Goal: Transaction & Acquisition: Purchase product/service

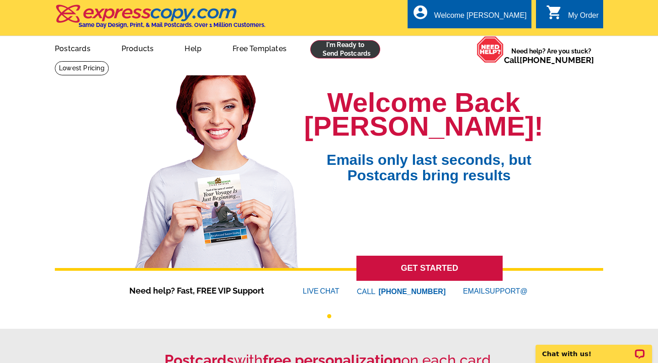
click at [341, 50] on link at bounding box center [345, 49] width 70 height 18
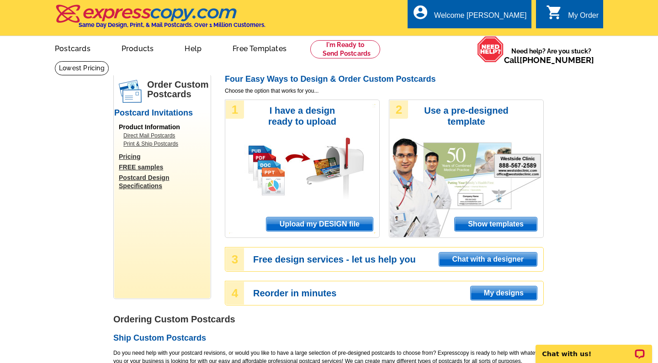
click at [326, 225] on span "Upload my DESIGN file" at bounding box center [319, 224] width 106 height 14
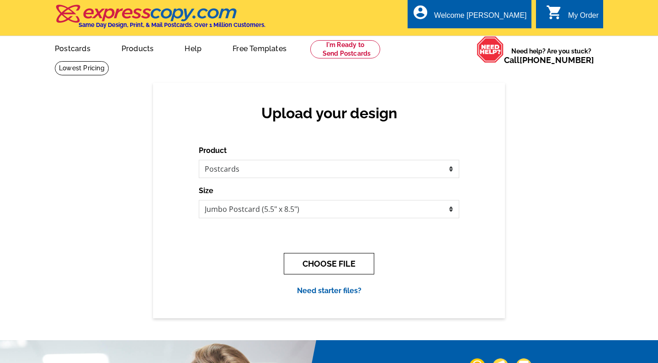
click at [328, 262] on button "CHOOSE FILE" at bounding box center [329, 263] width 90 height 21
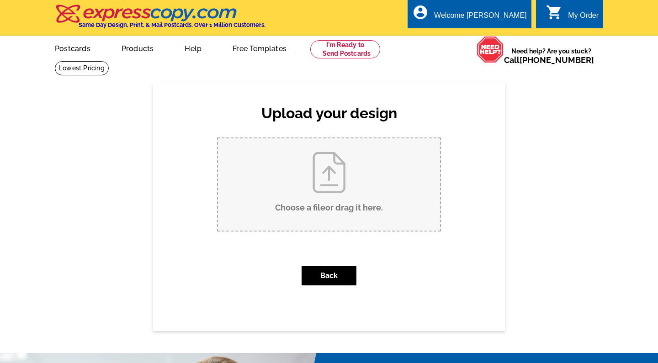
click at [325, 173] on input "Choose a file or drag it here ." at bounding box center [329, 184] width 222 height 92
type input "C:\fakepath\669527-9c3c253e-2857-4c0a-96c1-66dac68875f2 3.JPG"
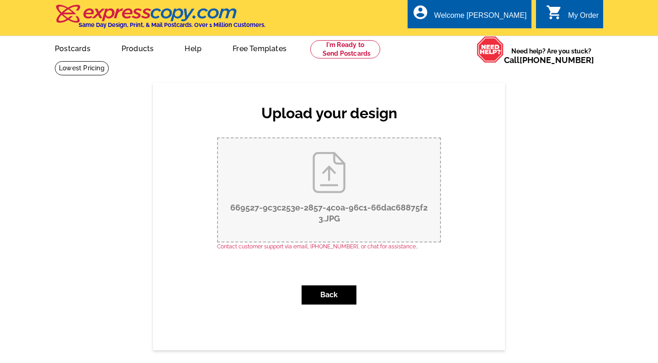
click at [335, 218] on input "669527-9c3c253e-2857-4c0a-96c1-66dac68875f2 3.JPG" at bounding box center [329, 189] width 222 height 103
click at [337, 296] on button "Back" at bounding box center [328, 294] width 55 height 19
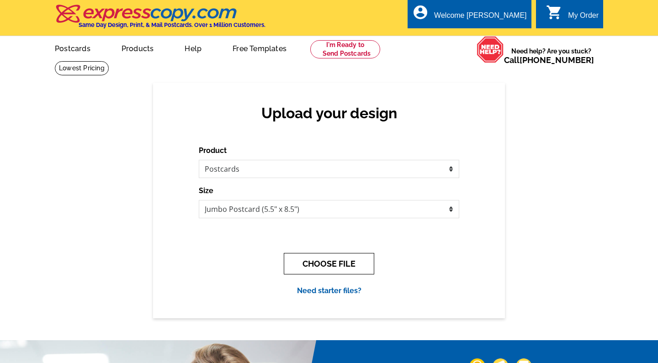
click at [337, 268] on button "CHOOSE FILE" at bounding box center [329, 263] width 90 height 21
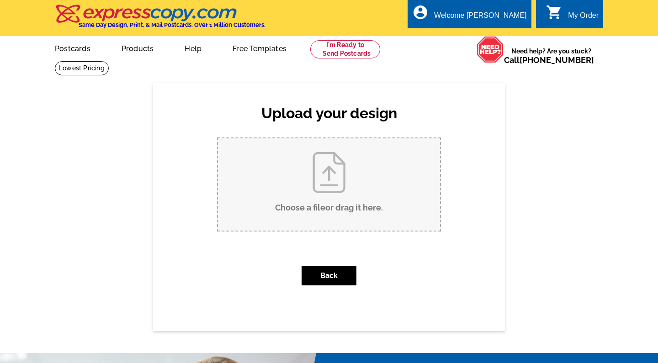
click at [354, 158] on input "Choose a file or drag it here ." at bounding box center [329, 184] width 222 height 92
type input "C:\fakepath\Alex Bobby Pies 2025 Postcard-3.pdf"
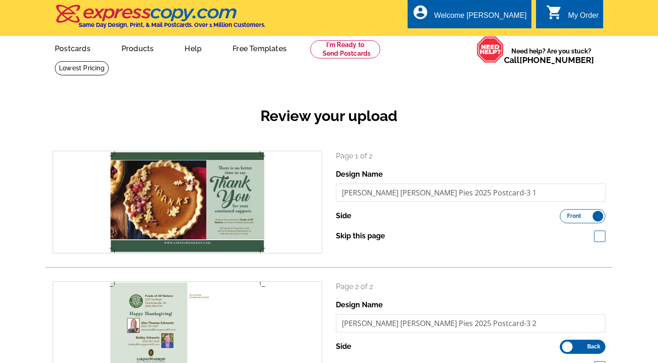
click at [596, 123] on h2 "Review your upload" at bounding box center [329, 115] width 566 height 17
click at [623, 132] on div "Review your upload search Page 1 of 2 Design Name Alex Bobby Pies 2025 Postcard…" at bounding box center [329, 264] width 658 height 363
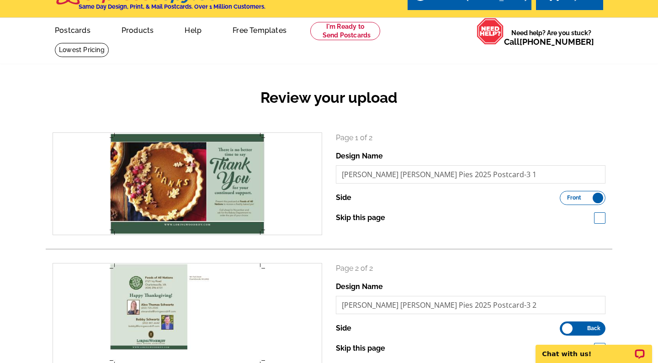
click at [631, 117] on div "Review your upload search Page 1 of 2 Design Name Alex Bobby Pies 2025 Postcard…" at bounding box center [329, 245] width 658 height 363
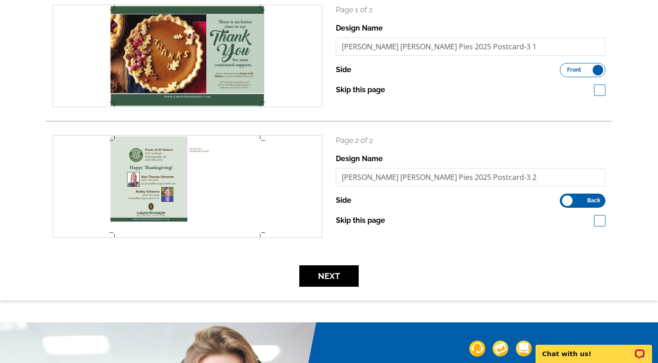
scroll to position [164, 0]
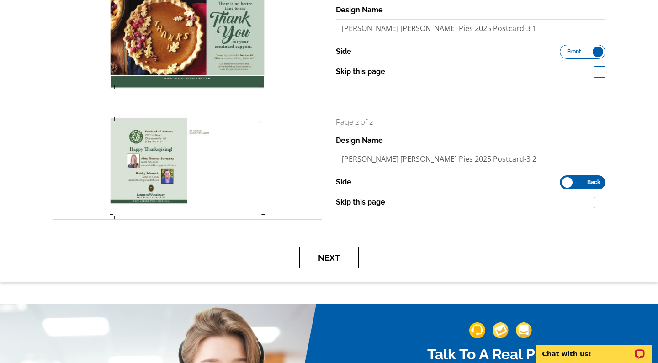
click at [341, 255] on button "Next" at bounding box center [328, 257] width 59 height 21
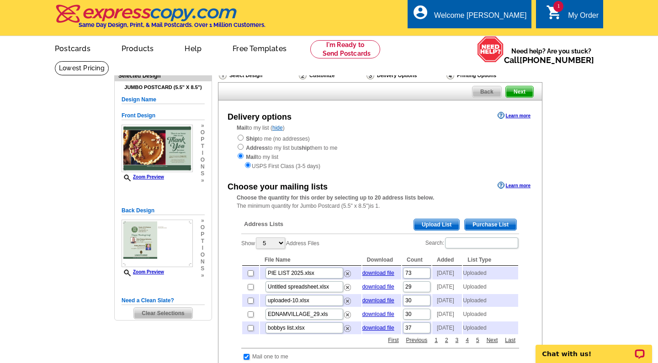
click at [438, 221] on span "Upload List" at bounding box center [436, 224] width 45 height 11
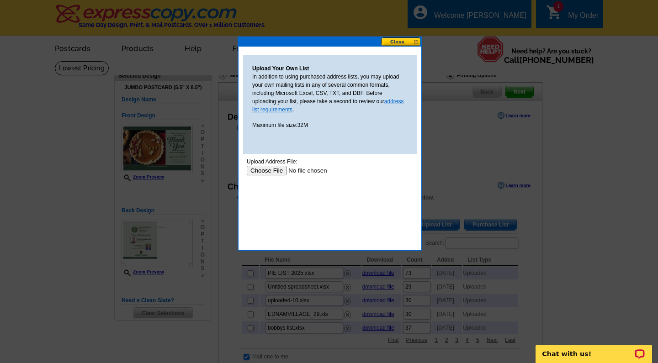
click at [395, 102] on link "address list requirements" at bounding box center [328, 105] width 152 height 15
click at [271, 174] on input "file" at bounding box center [305, 171] width 116 height 10
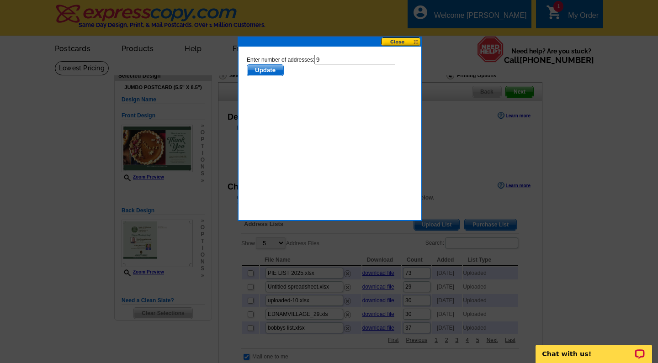
click at [271, 69] on span "Update" at bounding box center [265, 70] width 36 height 11
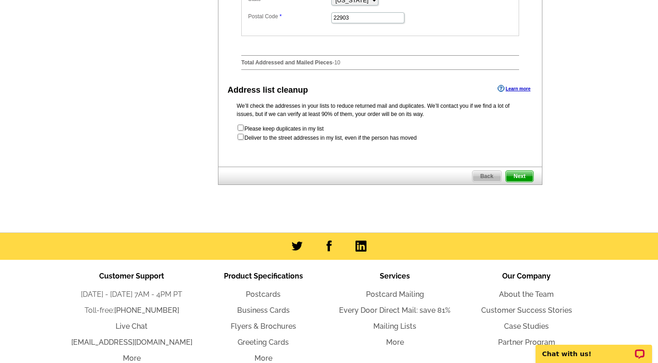
scroll to position [484, 0]
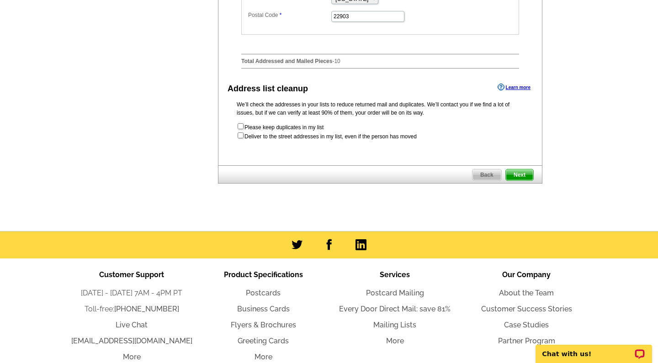
click at [240, 129] on input "checkbox" at bounding box center [240, 126] width 6 height 6
checkbox input "true"
click at [239, 138] on input "checkbox" at bounding box center [240, 135] width 6 height 6
checkbox input "true"
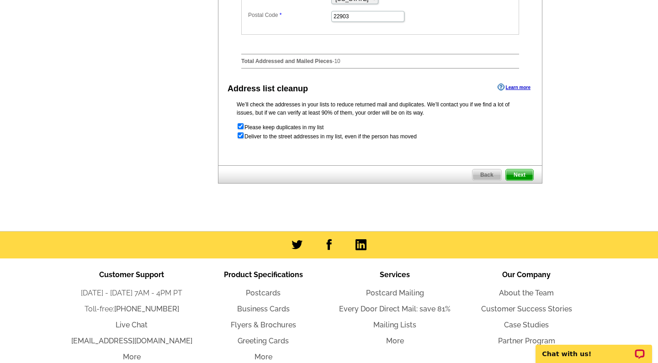
radio input "true"
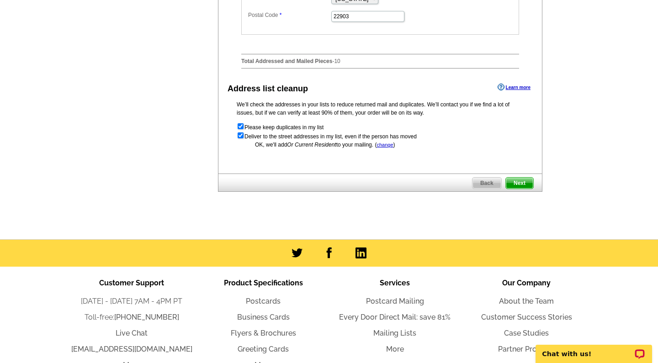
click at [525, 189] on span "Next" at bounding box center [519, 183] width 27 height 11
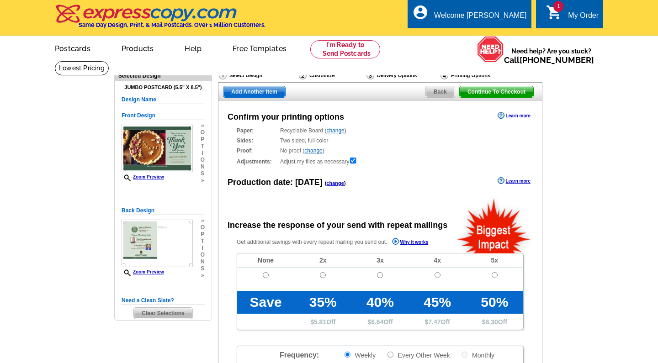
radio input "false"
click at [551, 195] on main "Need Help? call [PHONE_NUMBER], chat with support, or have our designers make s…" at bounding box center [329, 309] width 658 height 496
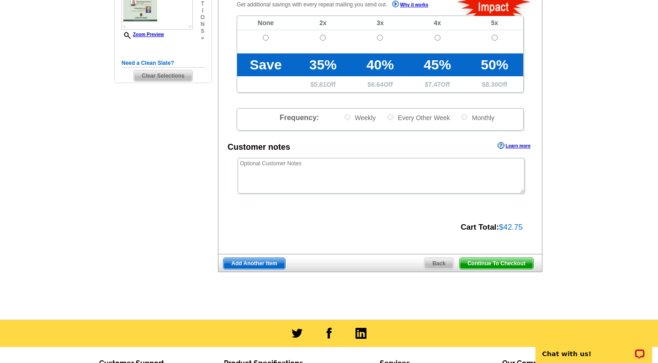
scroll to position [256, 0]
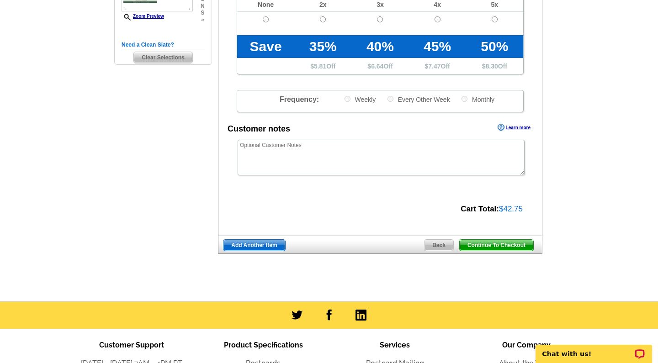
click at [514, 242] on span "Continue To Checkout" at bounding box center [496, 245] width 74 height 11
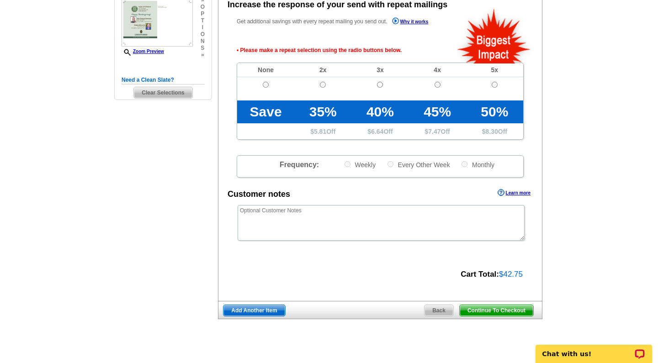
click at [577, 224] on main "Need Help? call 800-260-5887, chat with support, or have our designers make som…" at bounding box center [329, 103] width 658 height 527
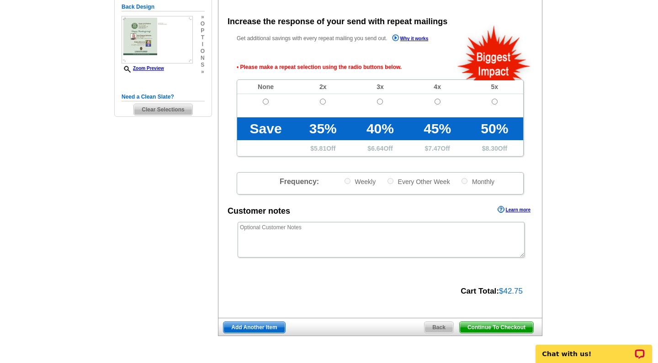
scroll to position [203, 0]
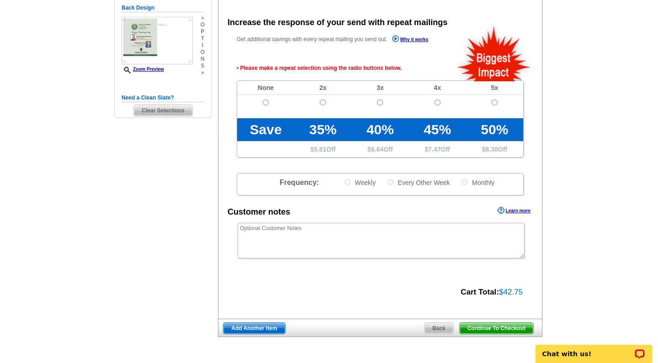
click at [266, 100] on input "radio" at bounding box center [266, 103] width 6 height 6
radio input "true"
click at [583, 206] on main "Need Help? call 800-260-5887, chat with support, or have our designers make som…" at bounding box center [329, 121] width 658 height 527
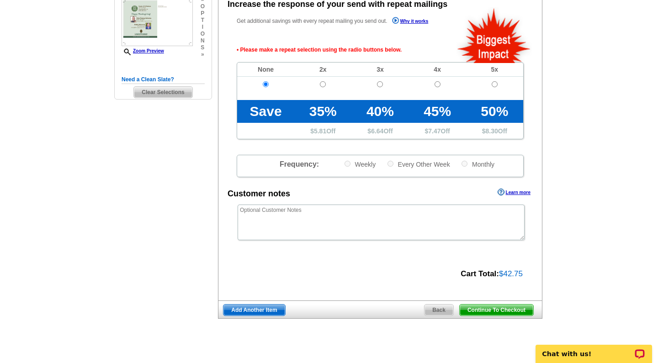
click at [497, 305] on span "Continue To Checkout" at bounding box center [496, 310] width 74 height 11
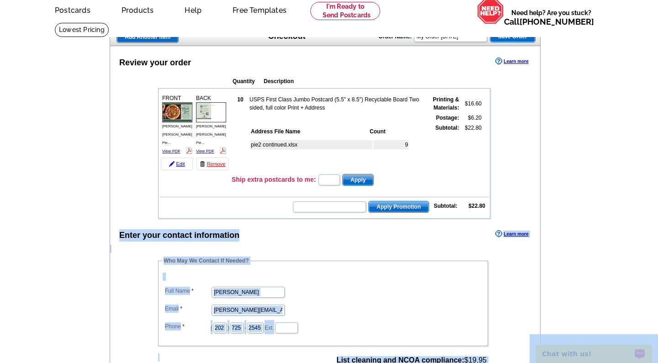
drag, startPoint x: 1090, startPoint y: 594, endPoint x: 559, endPoint y: 346, distance: 586.1
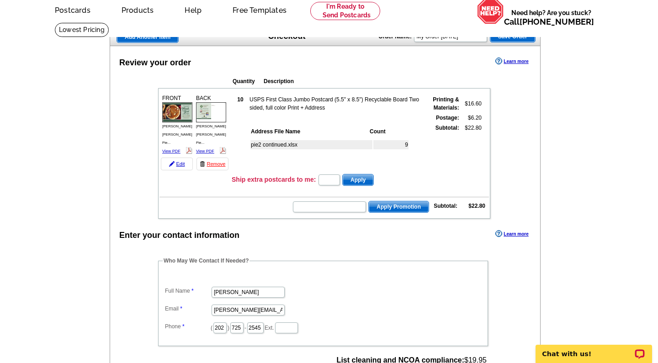
click at [568, 300] on main "Add Another Item Checkout Order Name: My Order 2025-10-14 Save Order Review you…" at bounding box center [329, 353] width 658 height 662
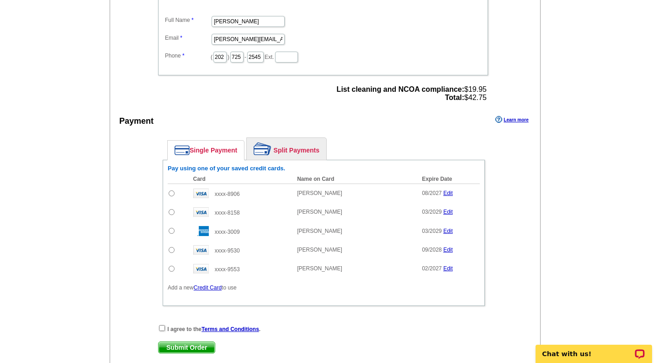
scroll to position [312, 0]
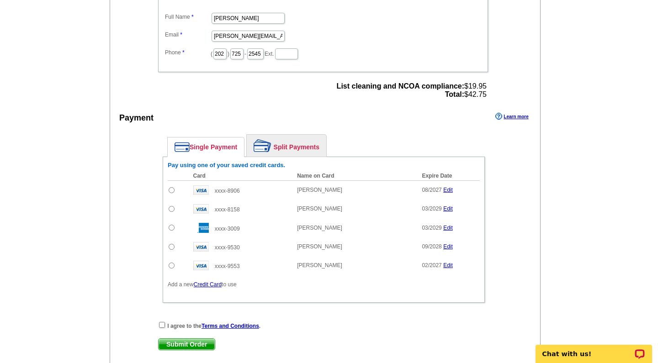
click at [170, 228] on input "radio" at bounding box center [172, 228] width 6 height 6
radio input "true"
click at [556, 84] on main "Add Another Item Checkout Order Name: My Order 2025-10-14 Save Order Review you…" at bounding box center [329, 79] width 658 height 662
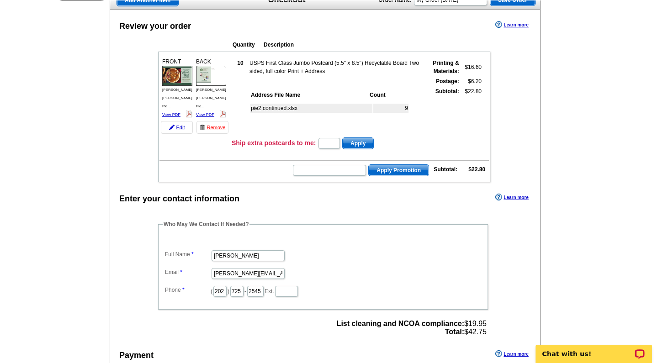
scroll to position [57, 0]
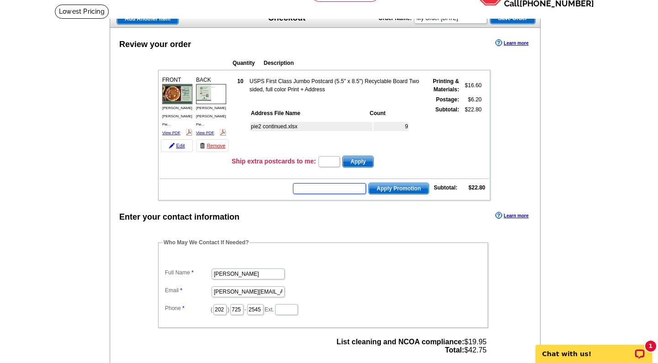
click at [351, 190] on input "text" at bounding box center [329, 188] width 73 height 11
type input "E30"
click at [408, 189] on span "Apply Promotion" at bounding box center [399, 188] width 60 height 11
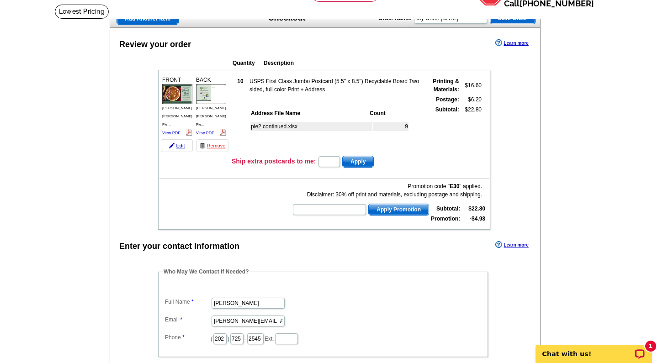
click at [552, 182] on main "Add Another Item Checkout Order Name: My Order 2025-10-14 Save Order Review you…" at bounding box center [329, 349] width 658 height 691
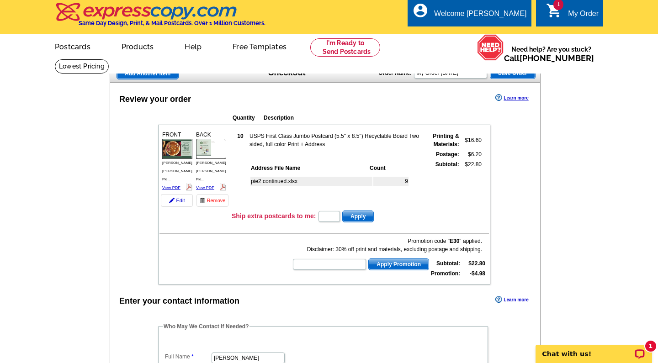
scroll to position [0, 0]
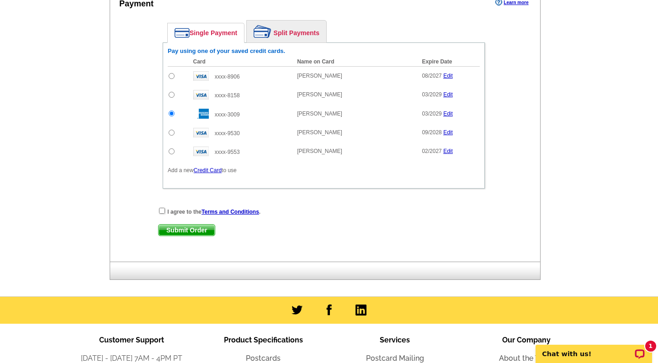
scroll to position [457, 0]
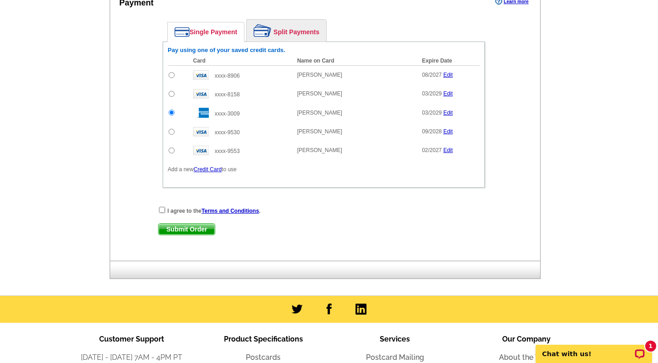
click at [161, 209] on input "checkbox" at bounding box center [162, 210] width 6 height 6
checkbox input "true"
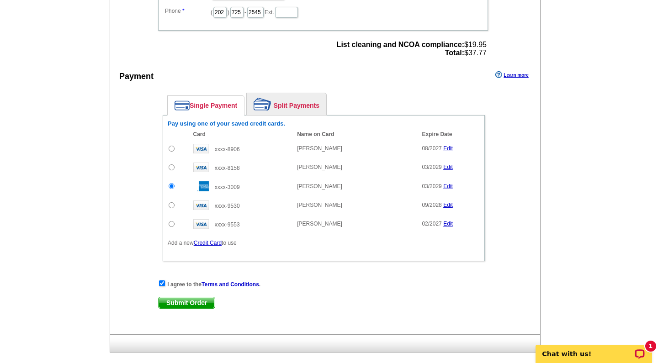
scroll to position [420, 0]
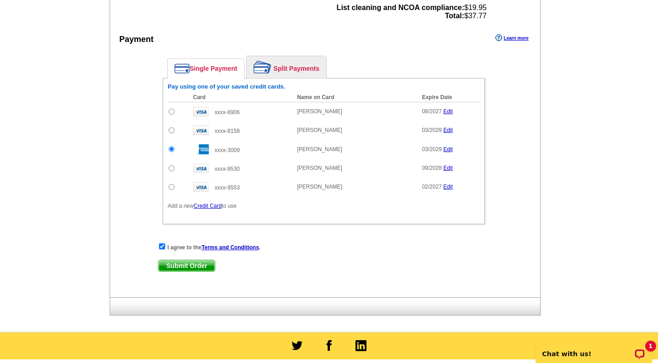
click at [180, 267] on span "Submit Order" at bounding box center [186, 265] width 56 height 11
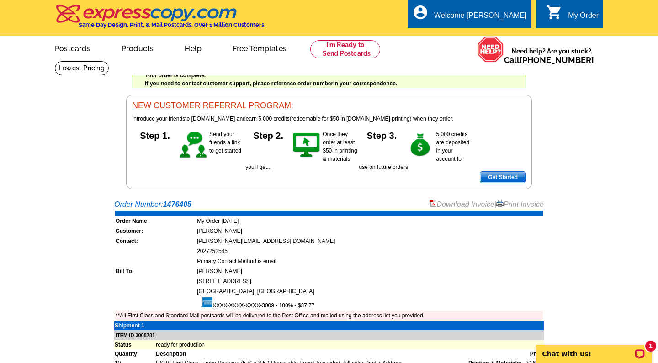
click at [604, 223] on main "Order Number: 1476405 Download Invoice | Print Invoice Order Name My Order [DAT…" at bounding box center [329, 351] width 658 height 313
